Goal: Transaction & Acquisition: Purchase product/service

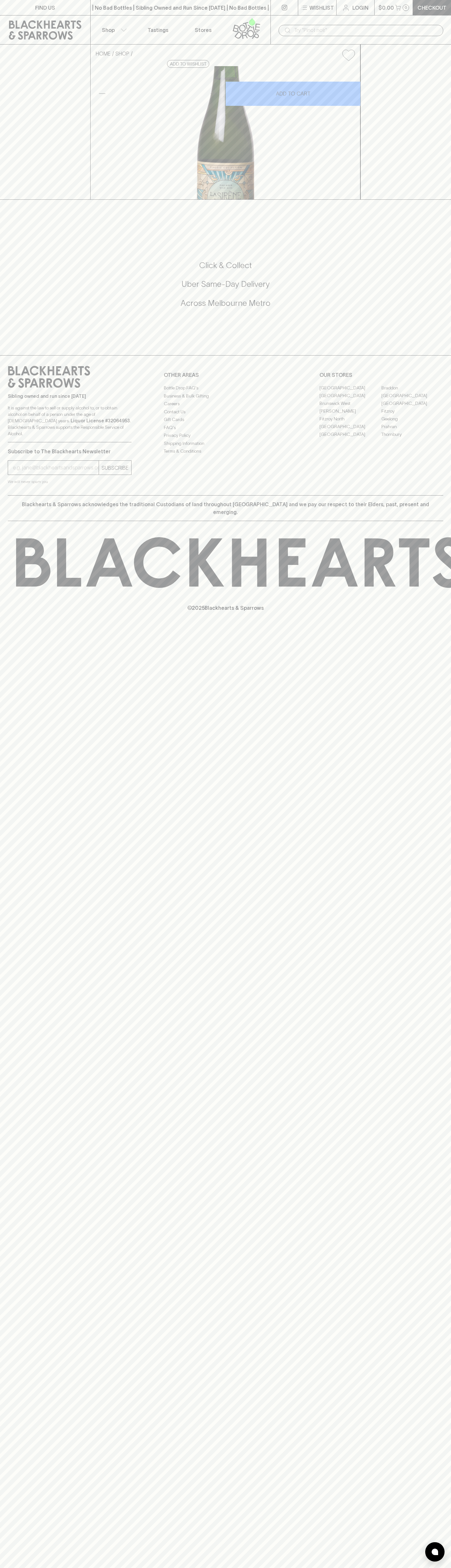
click at [421, 919] on div "FIND US | No Bad Bottles | Sibling Owned and Run Since 2006 | No Bad Bottles | …" at bounding box center [226, 784] width 451 height 1568
click at [276, 1567] on html "FIND US | No Bad Bottles | Sibling Owned and Run Since 2006 | No Bad Bottles | …" at bounding box center [226, 784] width 451 height 1568
click at [16, 1119] on div "FIND US | No Bad Bottles | Sibling Owned and Run Since 2006 | No Bad Bottles | …" at bounding box center [226, 784] width 451 height 1568
